Goal: Browse casually: Explore the website without a specific task or goal

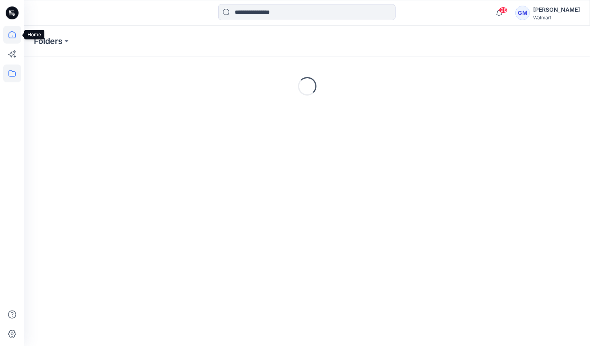
click at [13, 33] on icon at bounding box center [12, 35] width 18 height 18
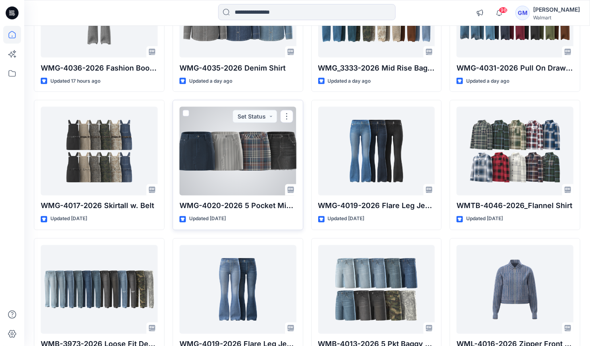
scroll to position [705, 0]
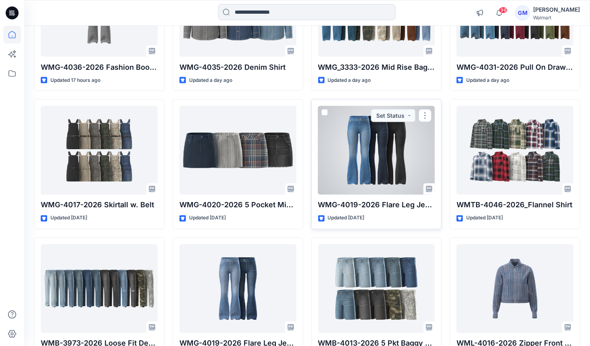
click at [368, 161] on div at bounding box center [376, 150] width 117 height 89
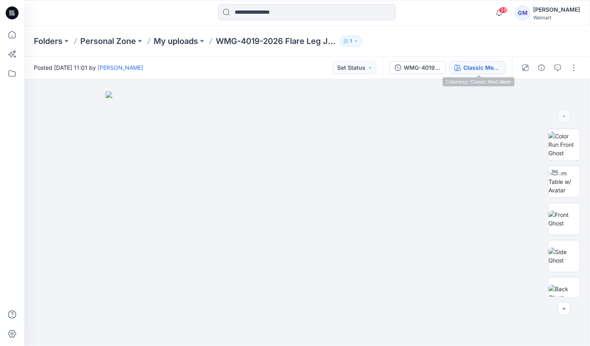
click at [488, 65] on div "Classic Med Wash" at bounding box center [482, 67] width 37 height 9
